Goal: Information Seeking & Learning: Learn about a topic

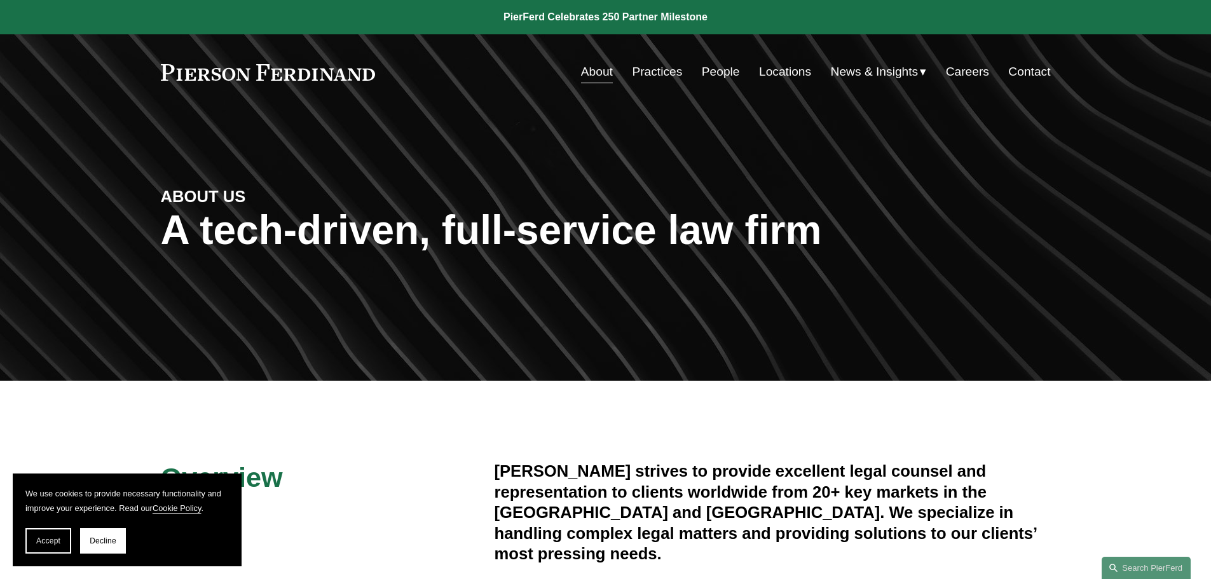
click at [1017, 72] on link "Contact" at bounding box center [1029, 72] width 42 height 24
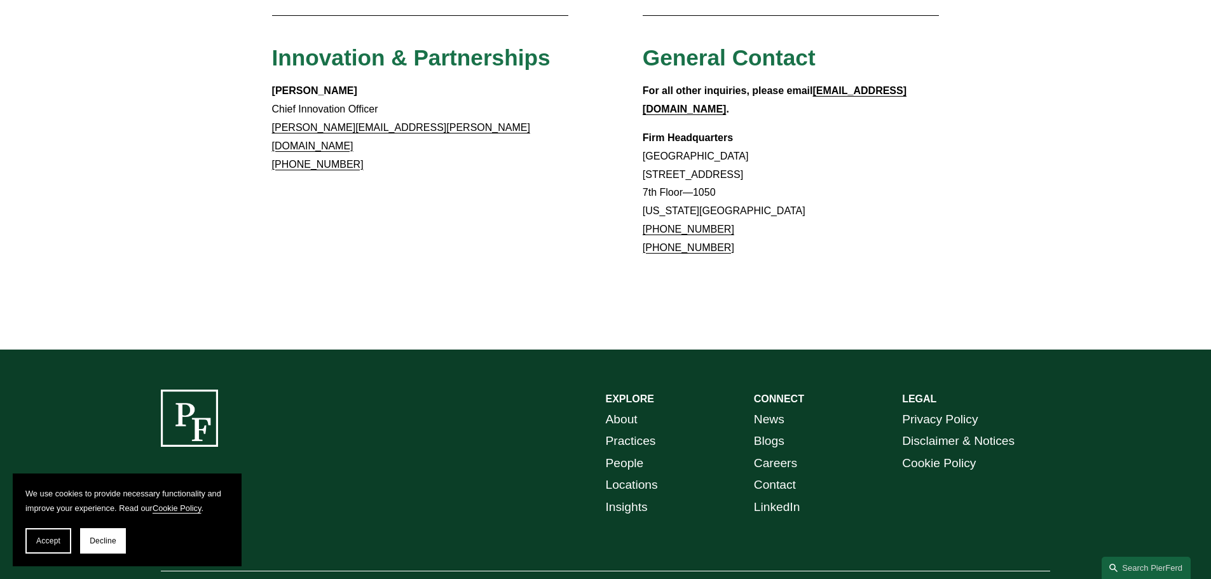
scroll to position [1188, 0]
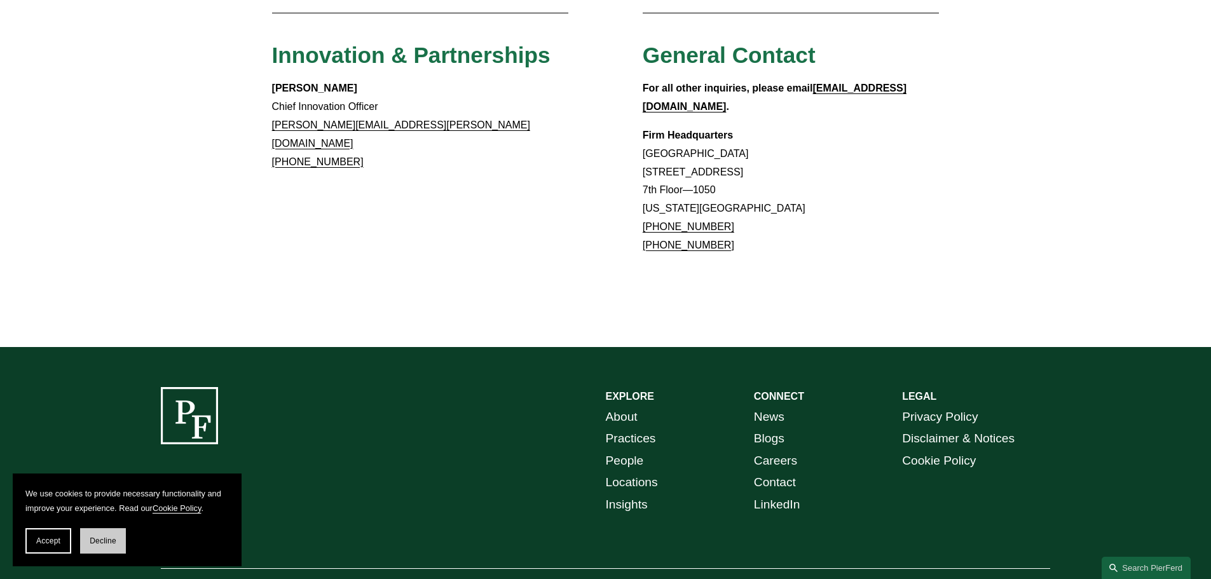
click at [89, 541] on button "Decline" at bounding box center [103, 540] width 46 height 25
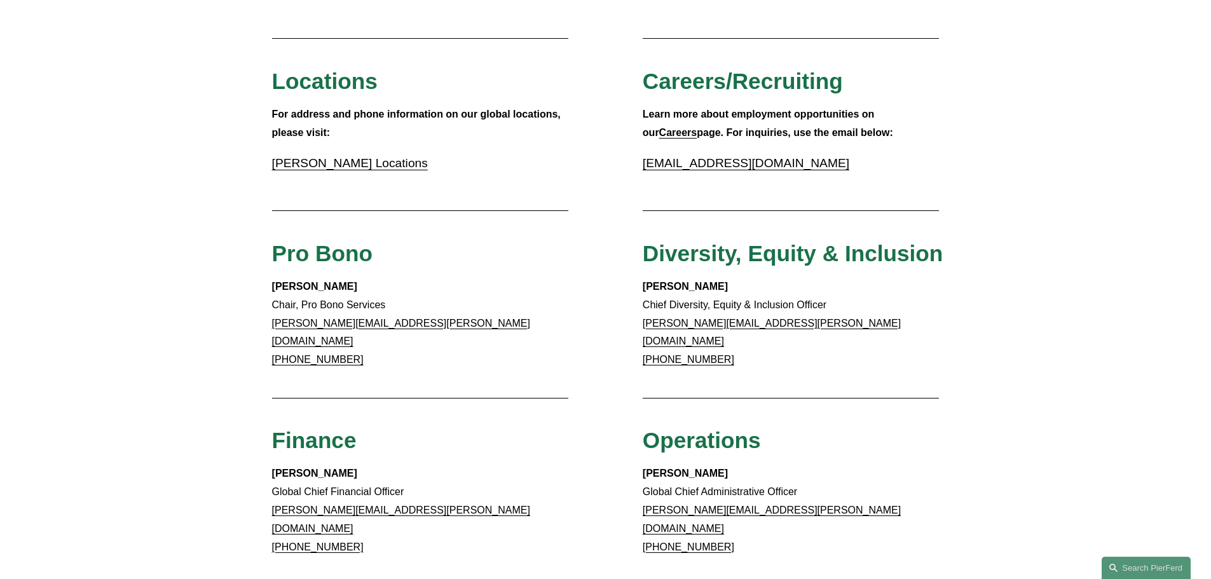
scroll to position [0, 0]
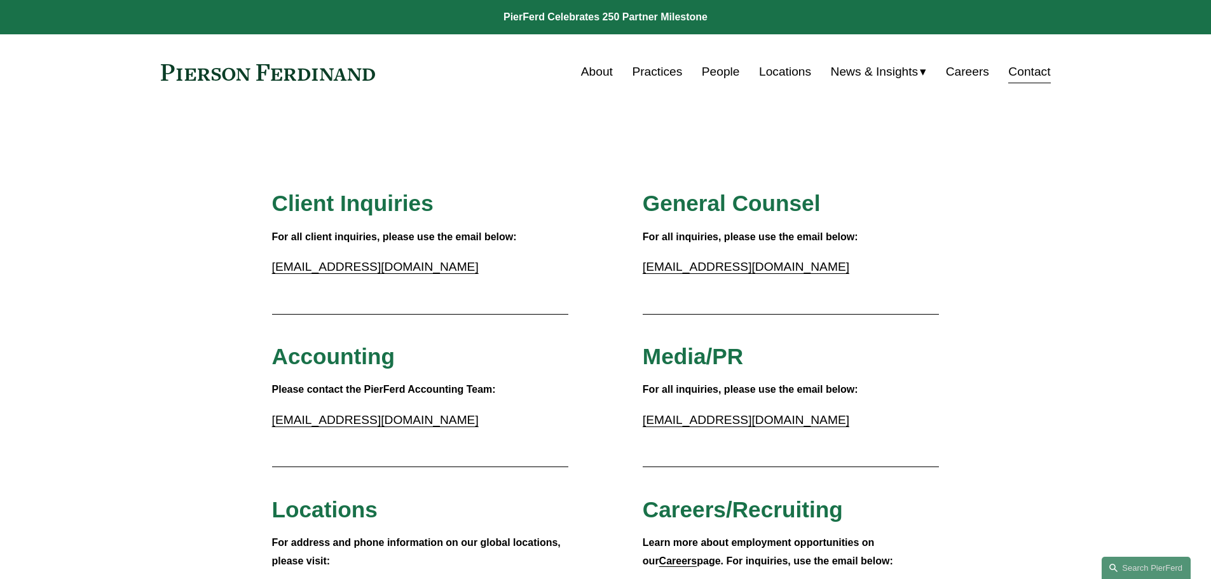
click at [642, 78] on link "Practices" at bounding box center [657, 72] width 50 height 24
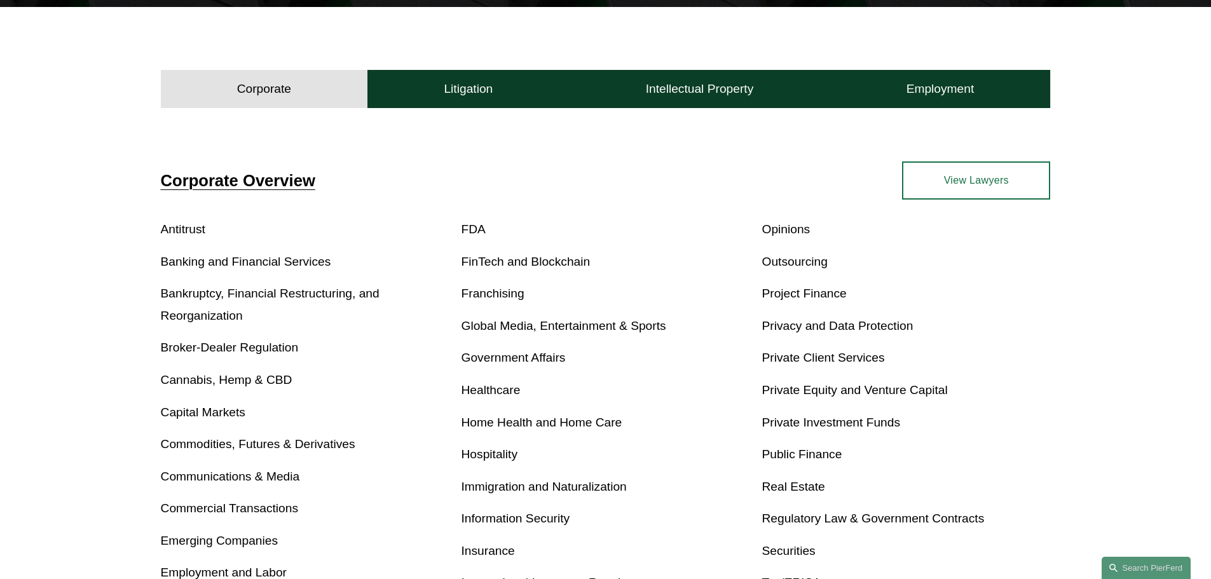
scroll to position [381, 0]
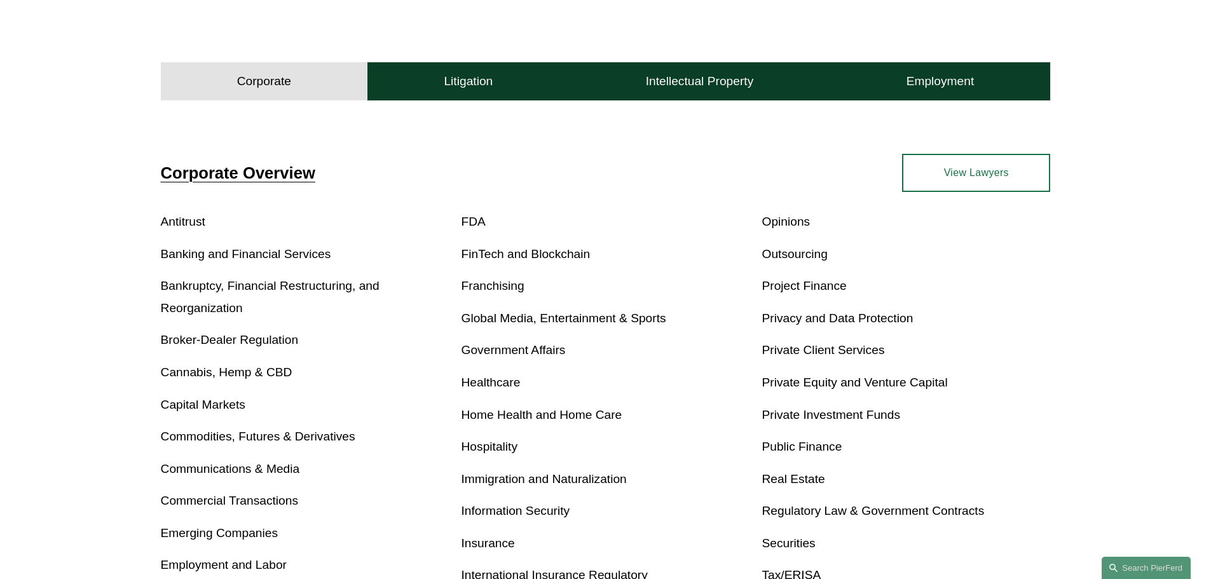
click at [556, 258] on link "FinTech and Blockchain" at bounding box center [526, 253] width 129 height 13
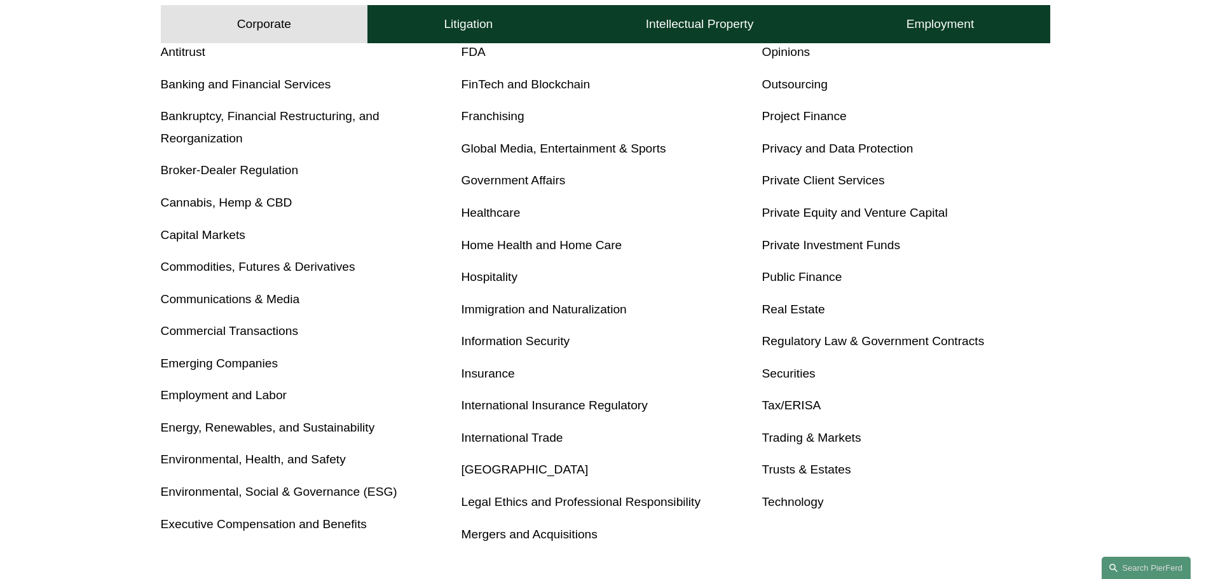
scroll to position [318, 0]
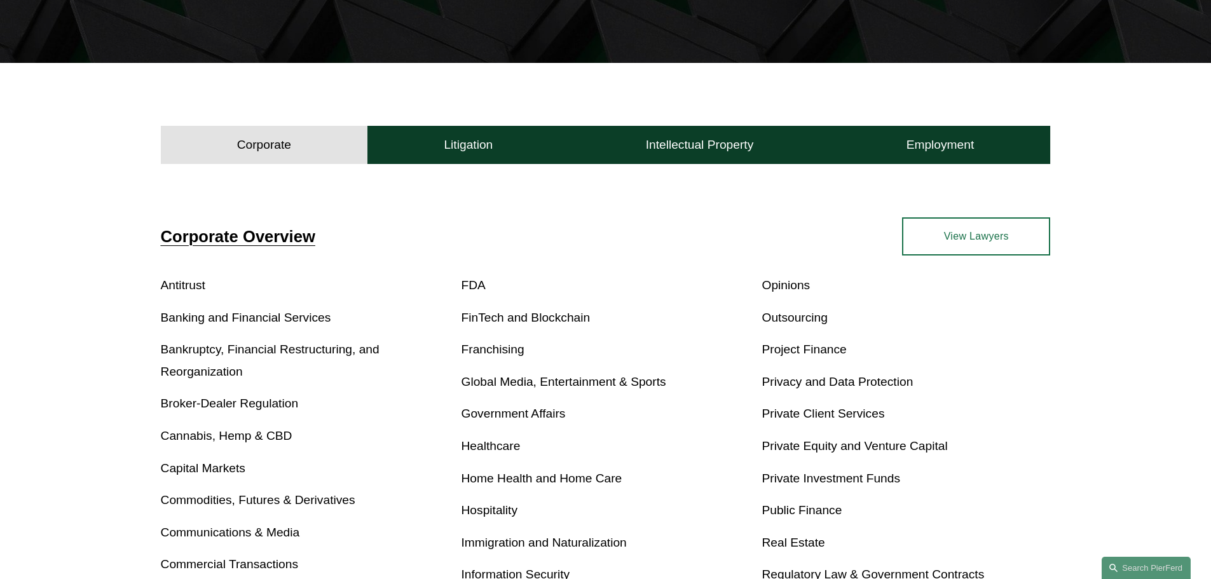
click at [285, 235] on span "Corporate Overview" at bounding box center [238, 237] width 154 height 18
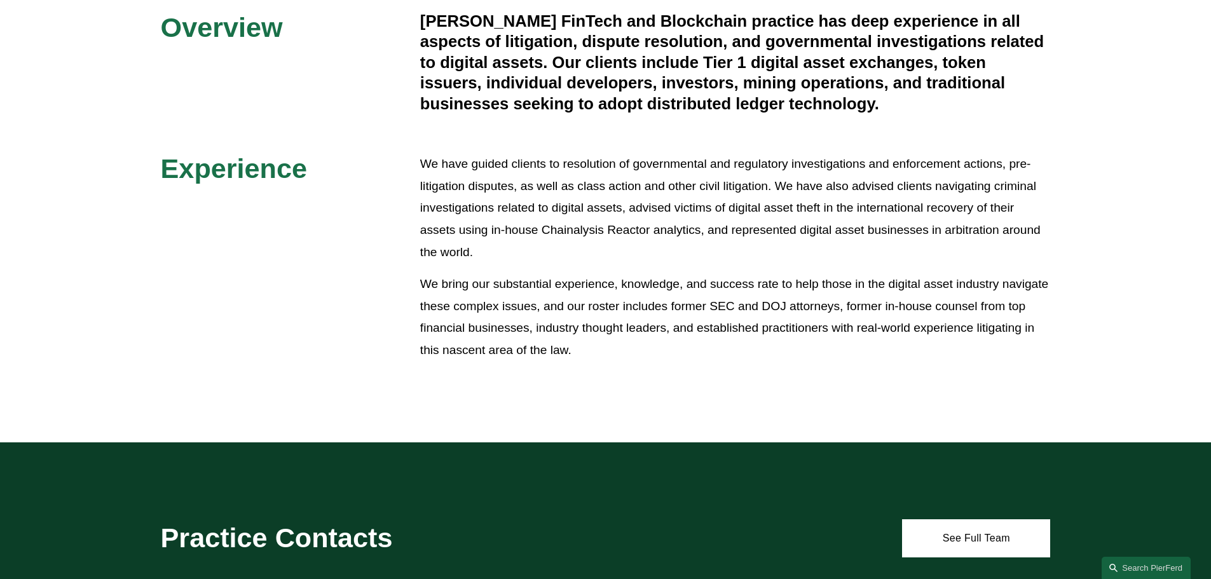
scroll to position [381, 0]
